Goal: Task Accomplishment & Management: Manage account settings

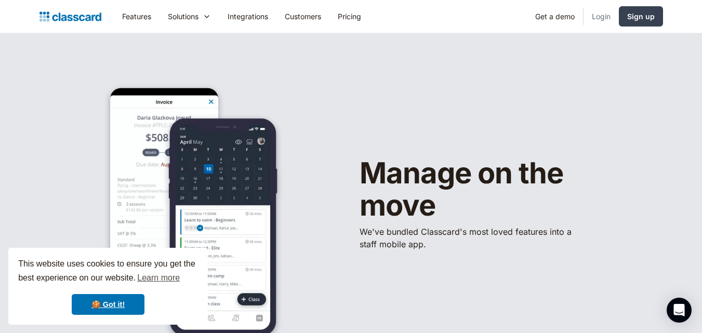
click at [602, 11] on link "Login" at bounding box center [601, 16] width 35 height 23
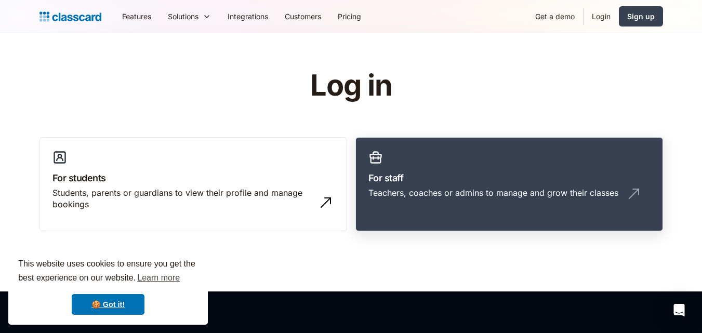
click at [429, 157] on link "For staff Teachers, coaches or admins to manage and grow their classes" at bounding box center [509, 184] width 308 height 95
